Goal: Transaction & Acquisition: Purchase product/service

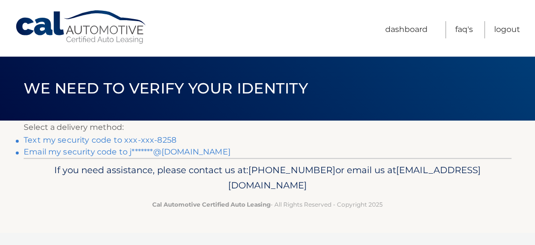
click at [166, 139] on link "Text my security code to xxx-xxx-8258" at bounding box center [100, 139] width 153 height 9
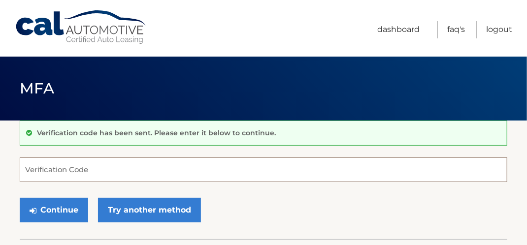
click at [175, 168] on input "Verification Code" at bounding box center [264, 170] width 488 height 25
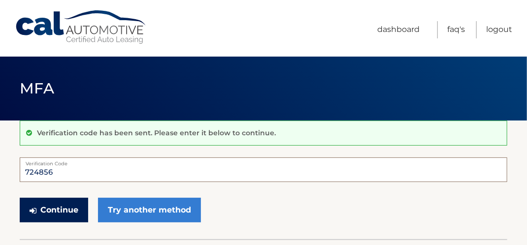
type input "724856"
click at [49, 209] on button "Continue" at bounding box center [54, 210] width 68 height 25
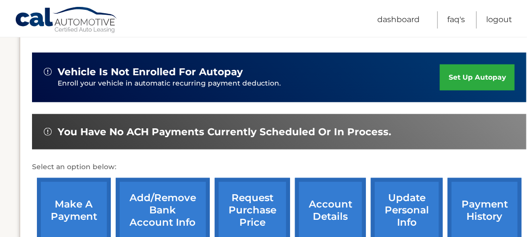
scroll to position [296, 0]
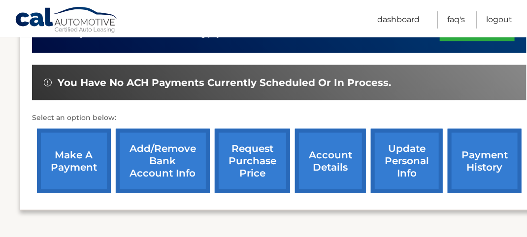
click at [70, 154] on link "make a payment" at bounding box center [74, 161] width 74 height 65
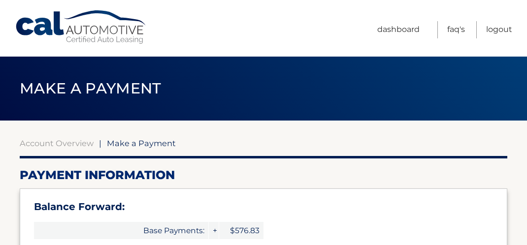
select select "MGNjOTE5ZTktMTZkOS00MzA1LWI3NDMtM2Y5OTk1ODY3OTYw"
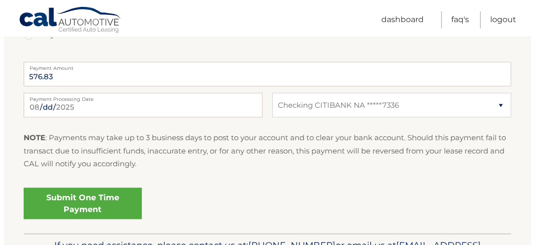
scroll to position [443, 0]
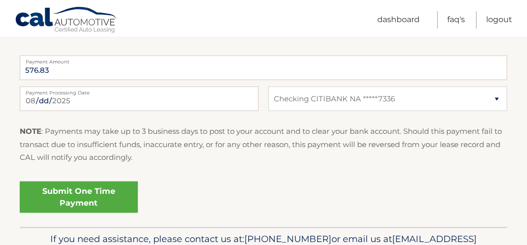
click at [82, 189] on link "Submit One Time Payment" at bounding box center [79, 198] width 118 height 32
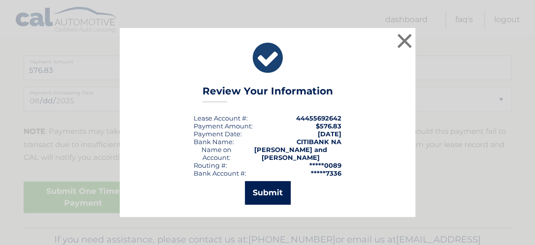
click at [262, 191] on button "Submit" at bounding box center [268, 193] width 46 height 24
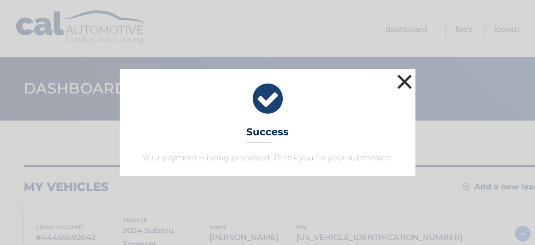
click at [404, 82] on button "×" at bounding box center [405, 82] width 20 height 20
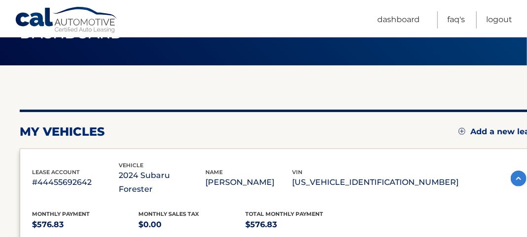
scroll to position [49, 0]
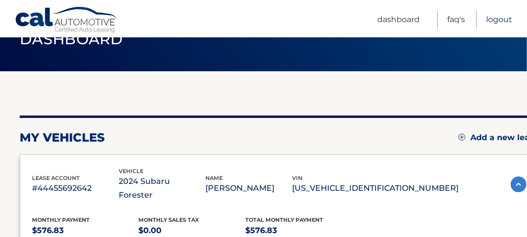
click at [491, 20] on link "Logout" at bounding box center [499, 19] width 26 height 17
